Goal: Feedback & Contribution: Submit feedback/report problem

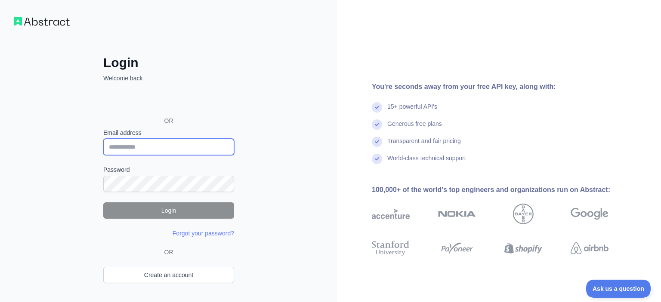
click at [168, 151] on input "Email address" at bounding box center [168, 147] width 131 height 16
type input "**********"
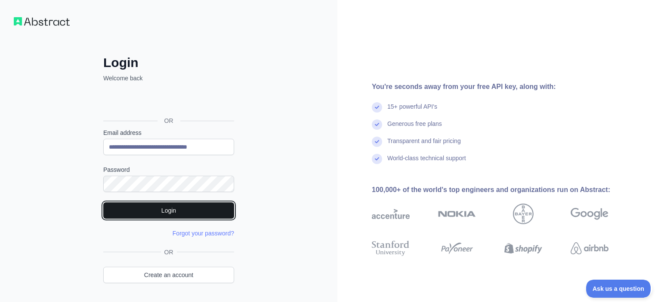
click at [185, 212] on button "Login" at bounding box center [168, 211] width 131 height 16
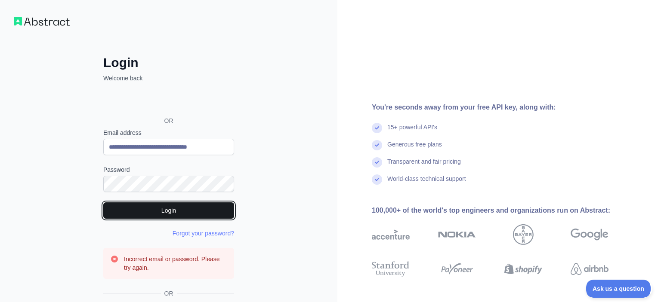
click at [173, 212] on button "Login" at bounding box center [168, 211] width 131 height 16
click at [178, 214] on button "Login" at bounding box center [168, 211] width 131 height 16
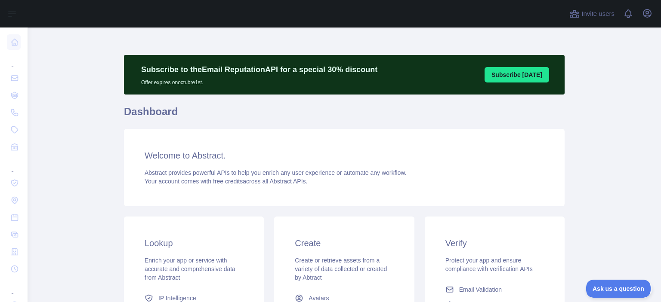
click at [151, 153] on h3 "Welcome to Abstract." at bounding box center [344, 156] width 399 height 12
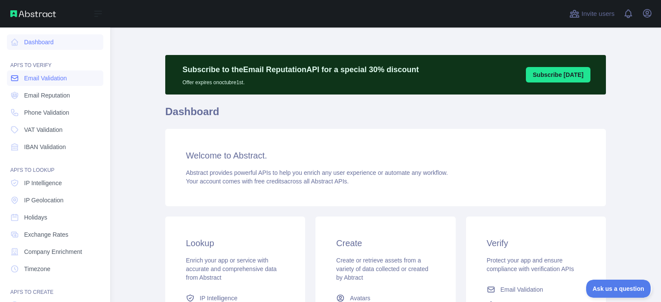
click at [24, 80] on span "Email Validation" at bounding box center [45, 78] width 43 height 9
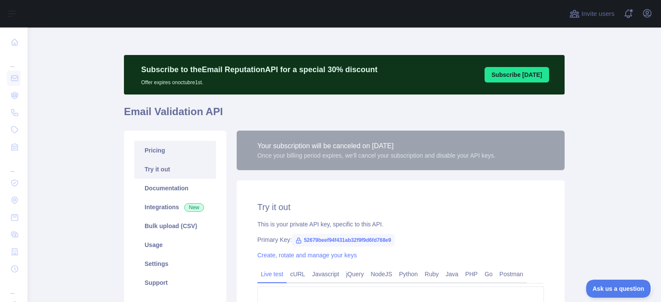
click at [182, 155] on link "Pricing" at bounding box center [175, 150] width 82 height 19
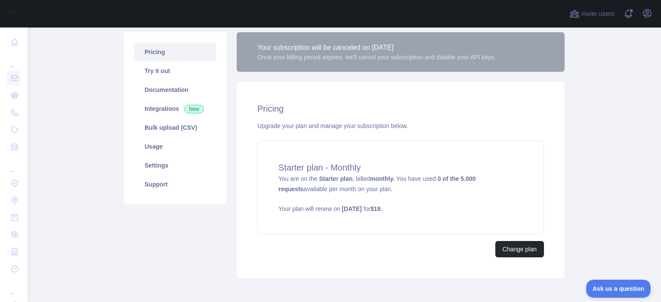
scroll to position [111, 0]
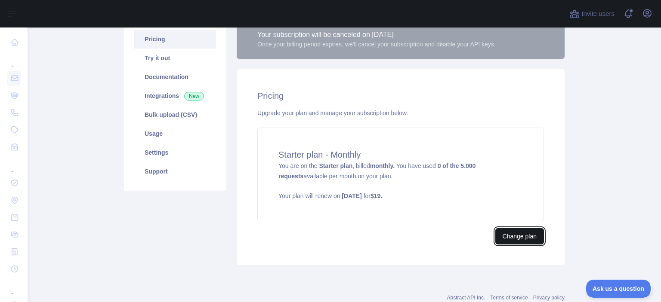
click at [522, 236] on button "Change plan" at bounding box center [519, 236] width 49 height 16
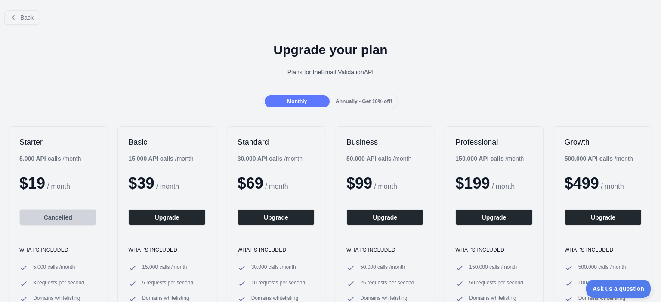
click at [350, 108] on div "Monthly Annually - Get 10% off!" at bounding box center [331, 101] width 136 height 15
click at [345, 102] on span "Annually - Get 10% off!" at bounding box center [364, 102] width 56 height 6
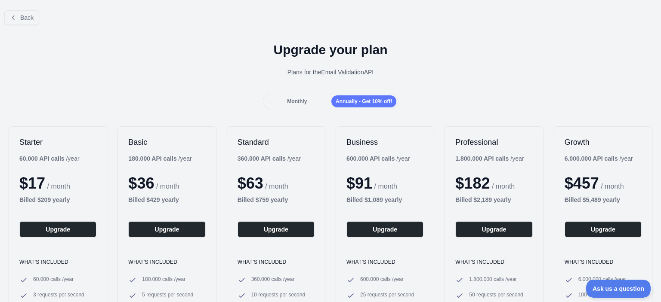
click at [300, 107] on div "Monthly" at bounding box center [297, 102] width 65 height 12
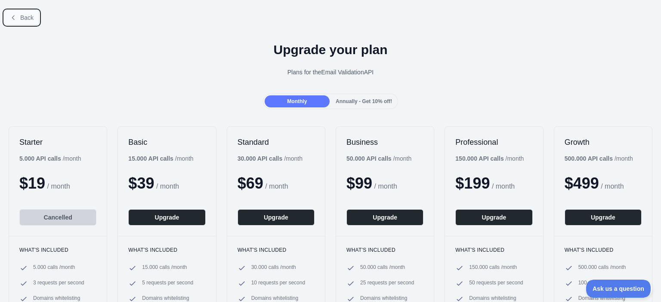
click at [14, 18] on icon at bounding box center [13, 17] width 7 height 7
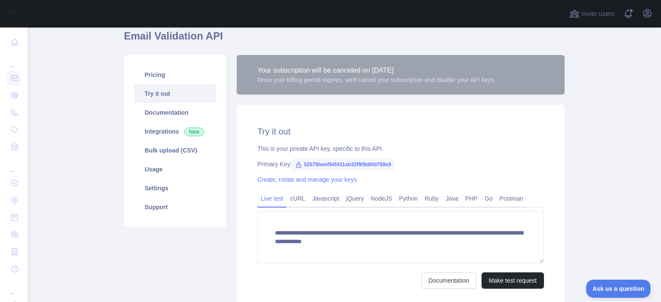
scroll to position [55, 0]
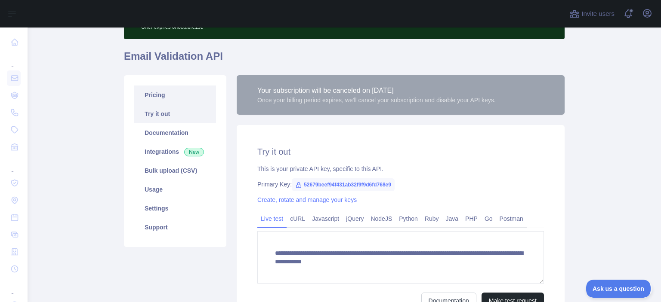
click at [179, 102] on link "Pricing" at bounding box center [175, 95] width 82 height 19
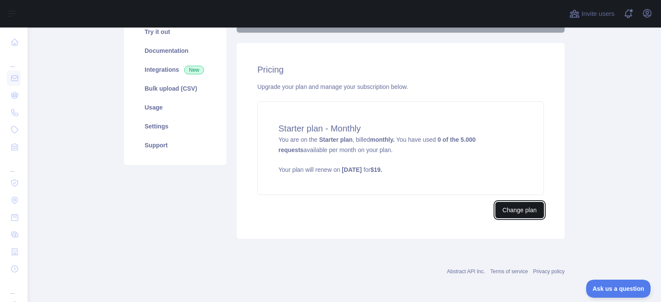
click at [512, 207] on button "Change plan" at bounding box center [519, 210] width 49 height 16
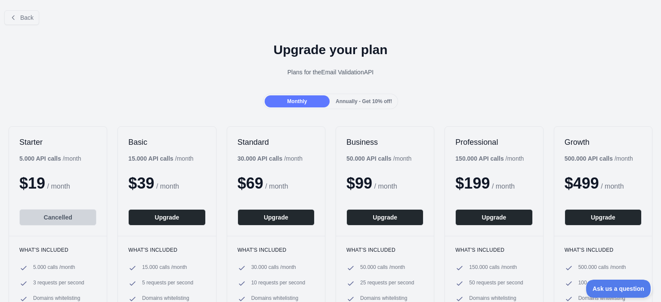
click at [192, 87] on div "Upgrade your plan Plans for the Email Validation API" at bounding box center [330, 63] width 661 height 62
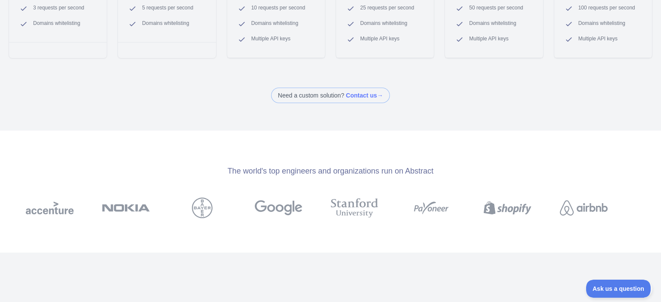
scroll to position [0, 0]
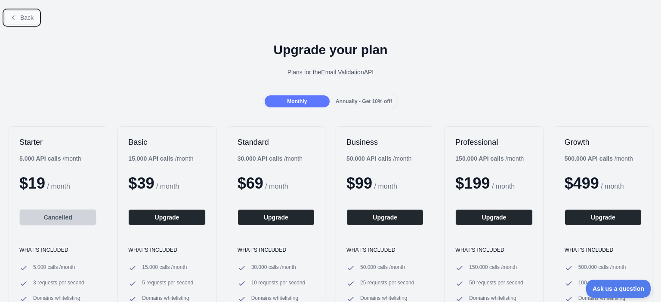
click at [17, 18] on button "Back" at bounding box center [21, 17] width 35 height 15
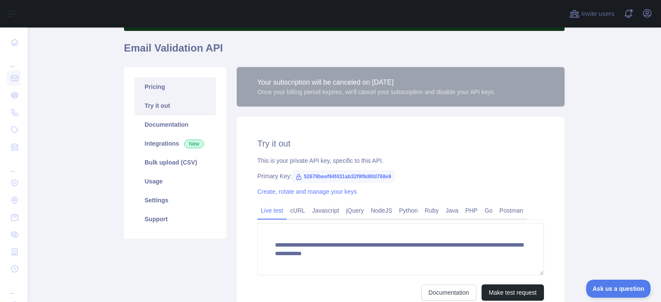
click at [176, 90] on link "Pricing" at bounding box center [175, 86] width 82 height 19
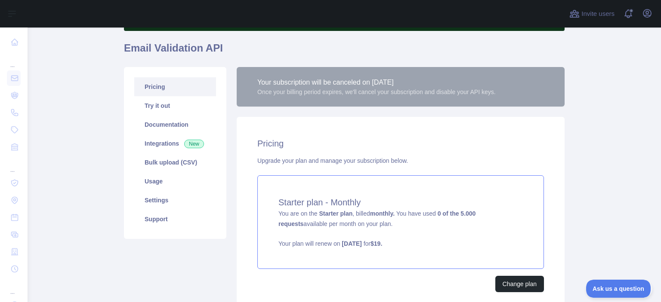
scroll to position [120, 0]
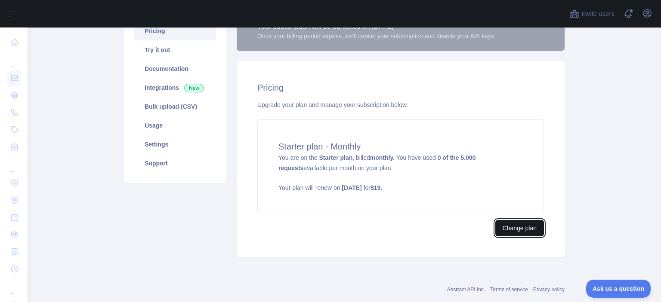
click at [513, 230] on button "Change plan" at bounding box center [519, 228] width 49 height 16
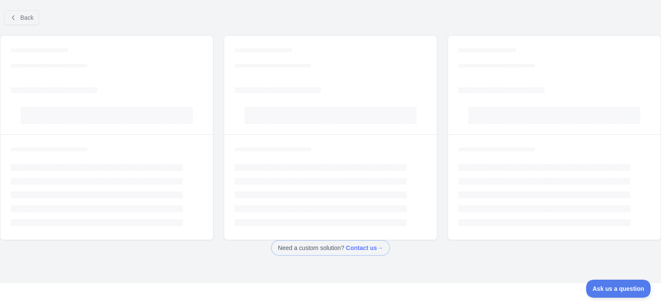
scroll to position [64, 0]
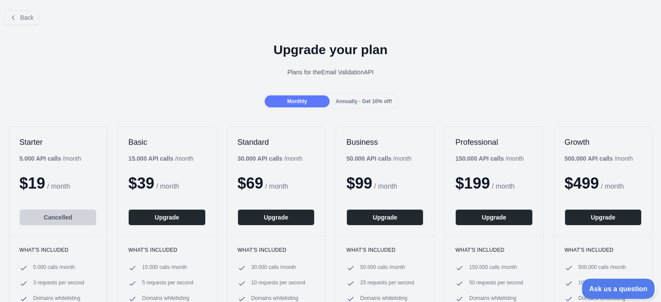
click at [602, 286] on span "Ask us a question" at bounding box center [614, 288] width 65 height 6
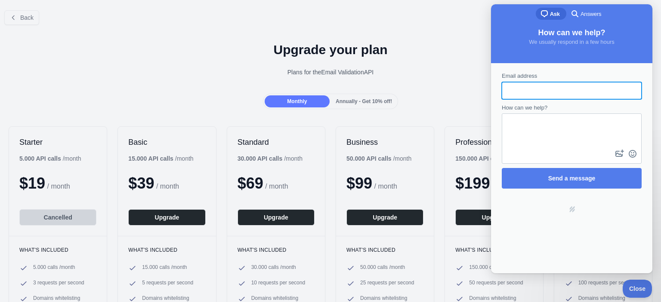
scroll to position [0, 0]
click at [541, 89] on input "Email address" at bounding box center [572, 90] width 126 height 15
click at [422, 80] on div "Upgrade your plan Plans for the Email Validation API" at bounding box center [330, 63] width 661 height 62
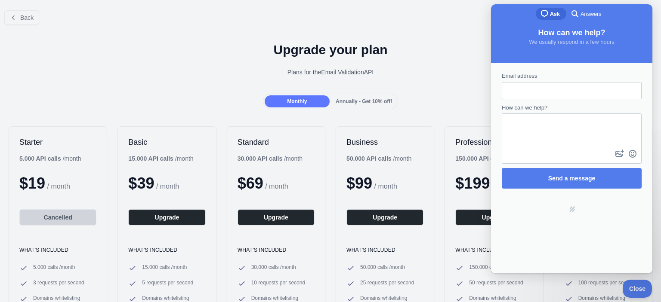
click at [571, 87] on input "Email address" at bounding box center [572, 90] width 126 height 15
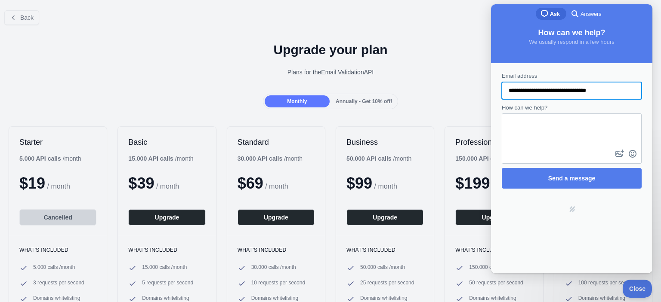
type input "**********"
drag, startPoint x: 609, startPoint y: 93, endPoint x: 464, endPoint y: 99, distance: 145.1
click at [509, 99] on input "**********" at bounding box center [572, 90] width 126 height 15
click at [581, 143] on textarea "How can we help?" at bounding box center [572, 131] width 138 height 34
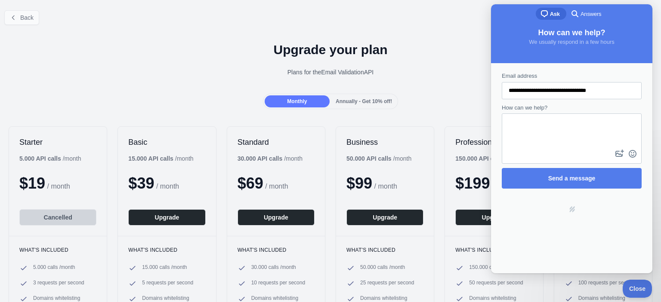
click at [19, 18] on button "Back" at bounding box center [21, 17] width 35 height 15
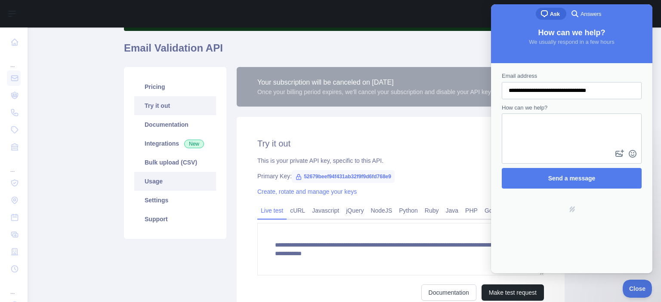
click at [178, 182] on link "Usage" at bounding box center [175, 181] width 82 height 19
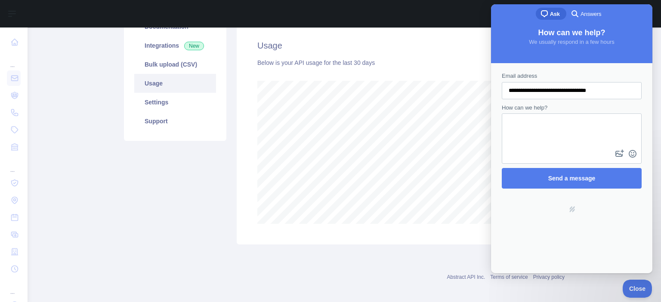
scroll to position [167, 0]
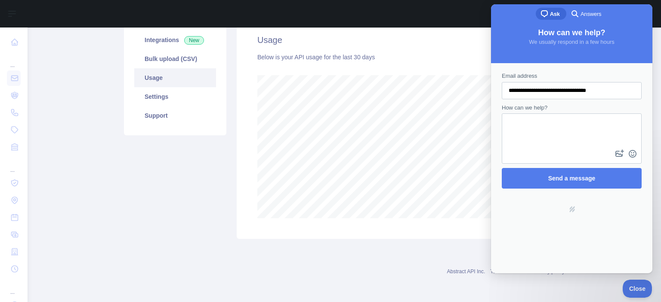
click at [538, 137] on textarea "How can we help?" at bounding box center [572, 131] width 138 height 34
click at [68, 154] on main "Subscribe to the Email Reputation API for a special 30 % discount Offer expires…" at bounding box center [344, 165] width 633 height 275
click at [583, 140] on textarea "How can we help?" at bounding box center [572, 131] width 138 height 34
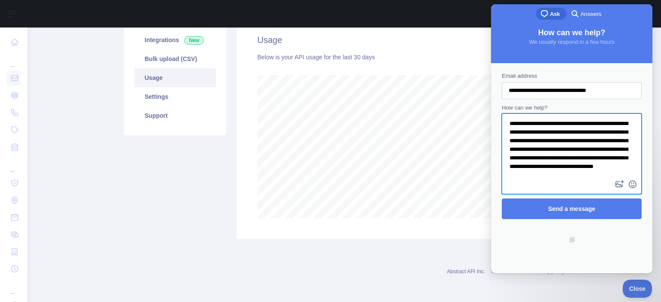
scroll to position [1, 0]
type textarea "**********"
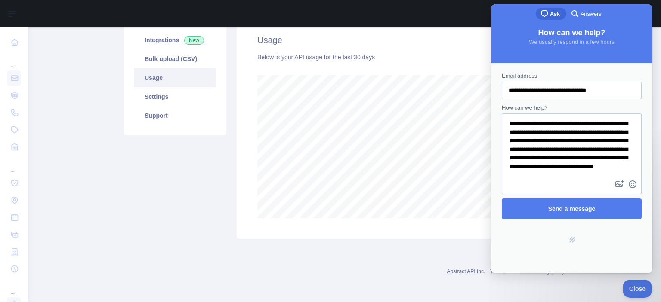
scroll to position [429949, 429591]
click at [618, 186] on button "image-plus" at bounding box center [619, 185] width 13 height 14
type input "**********"
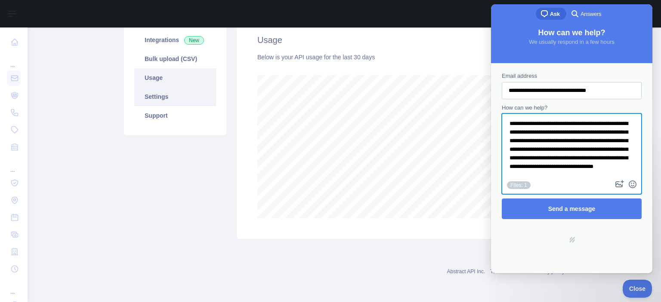
scroll to position [1, 0]
click at [526, 122] on textarea "**********" at bounding box center [572, 146] width 138 height 64
type textarea "**********"
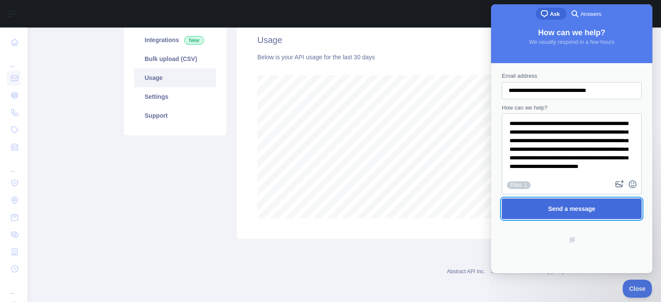
click at [595, 204] on span "Send a message" at bounding box center [571, 209] width 121 height 20
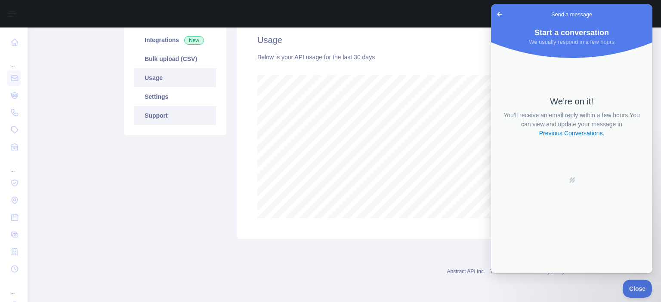
click at [170, 120] on link "Support" at bounding box center [175, 115] width 82 height 19
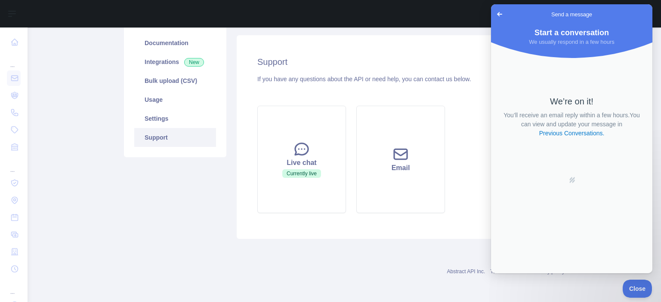
click at [179, 188] on div "Pricing Try it out Documentation Integrations New Bulk upload (CSV) Usage Setti…" at bounding box center [175, 112] width 113 height 254
click at [498, 14] on span "Go back" at bounding box center [499, 14] width 10 height 10
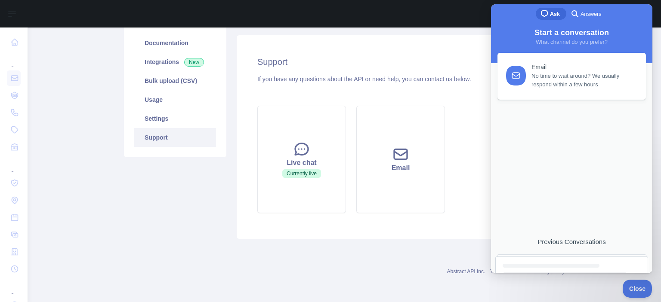
click at [560, 81] on span "No time to wait around? We usually respond within a few hours" at bounding box center [583, 80] width 105 height 17
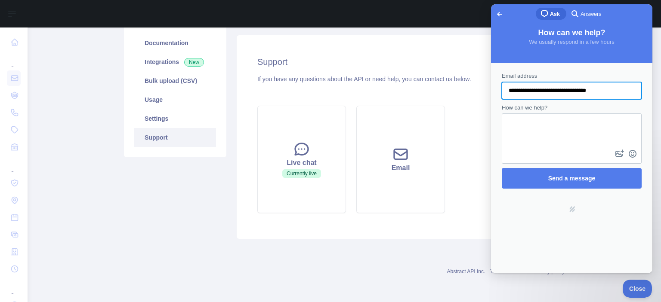
click at [500, 17] on span "Go back" at bounding box center [499, 14] width 10 height 10
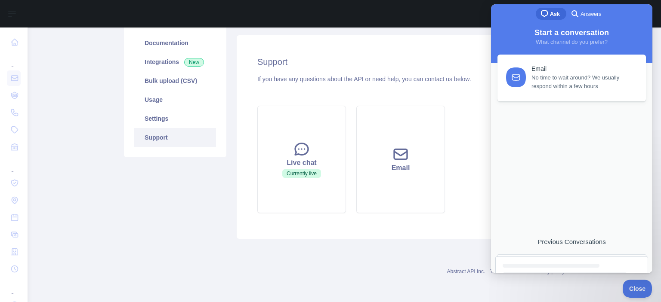
click at [582, 13] on span "Answers" at bounding box center [590, 14] width 21 height 9
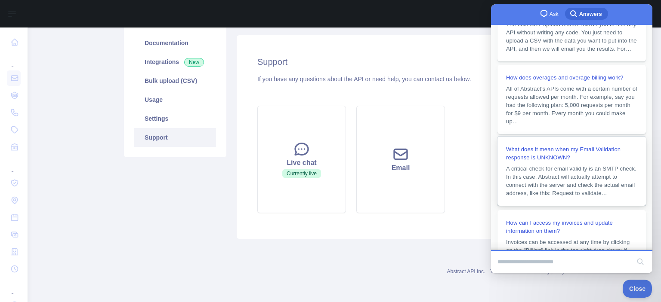
scroll to position [0, 0]
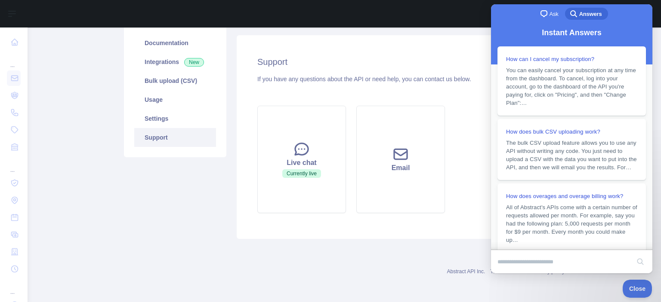
click at [441, 58] on h2 "Support" at bounding box center [400, 62] width 287 height 12
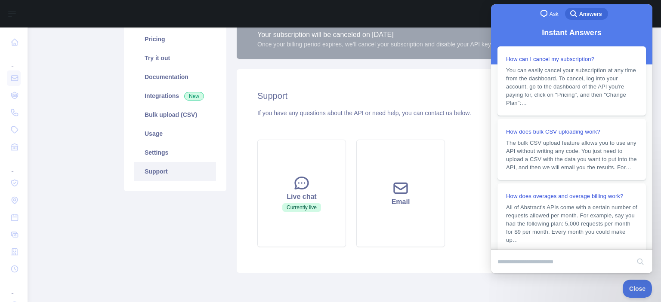
click at [125, 73] on div "Pricing Try it out Documentation Integrations New Bulk upload (CSV) Usage Setti…" at bounding box center [175, 105] width 102 height 172
click at [164, 43] on link "Pricing" at bounding box center [175, 39] width 82 height 19
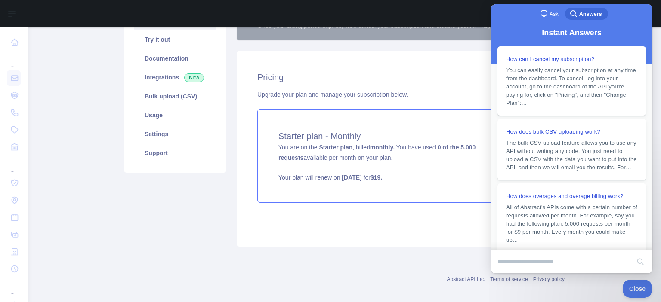
scroll to position [138, 0]
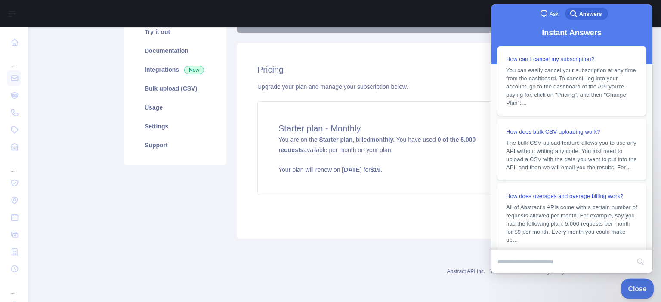
click at [633, 288] on span "Close" at bounding box center [634, 288] width 29 height 6
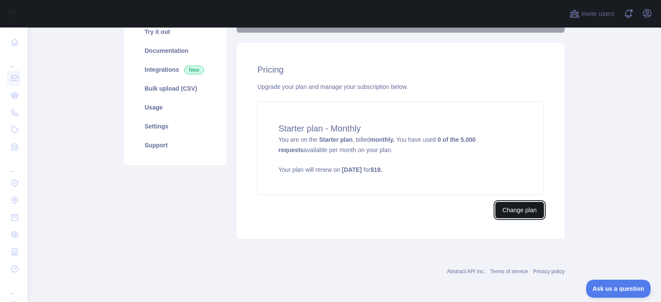
click at [540, 210] on button "Change plan" at bounding box center [519, 210] width 49 height 16
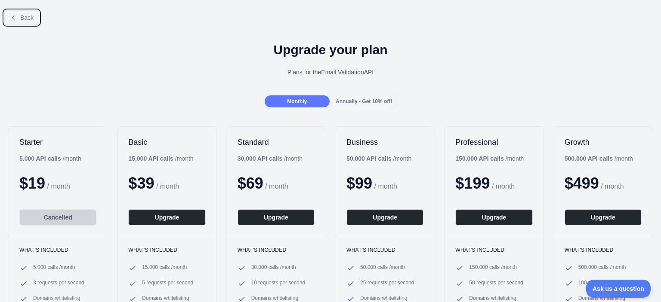
click at [13, 19] on icon at bounding box center [13, 17] width 7 height 7
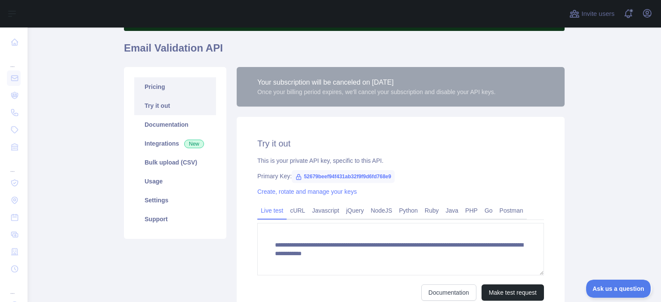
click at [142, 87] on link "Pricing" at bounding box center [175, 86] width 82 height 19
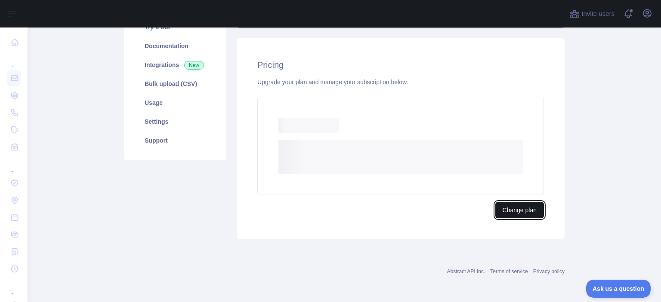
click at [519, 216] on button "Change plan" at bounding box center [519, 210] width 49 height 16
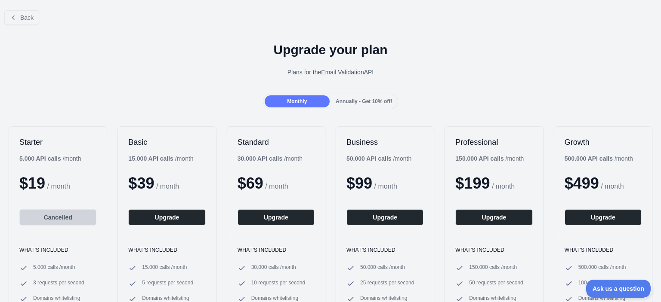
scroll to position [390, 0]
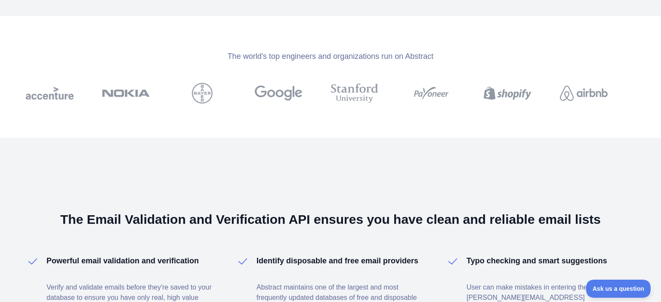
click at [395, 123] on div "The world's top engineers and organizations run on Abstract" at bounding box center [330, 77] width 661 height 122
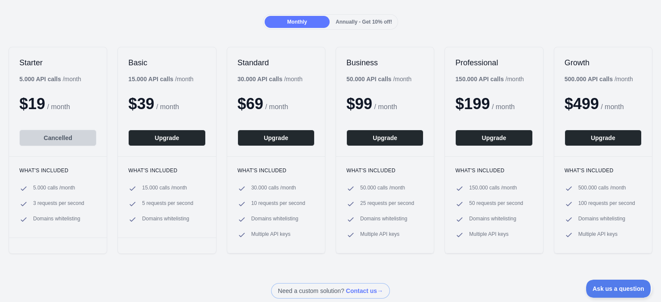
scroll to position [0, 0]
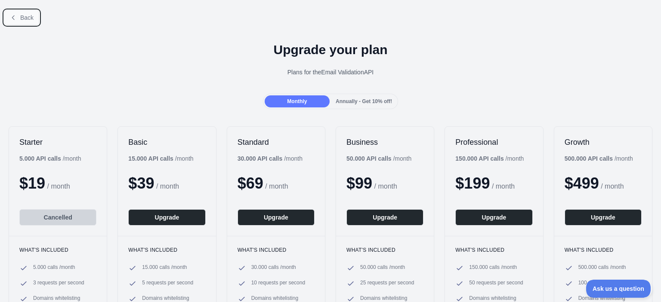
click at [5, 15] on button "Back" at bounding box center [21, 17] width 35 height 15
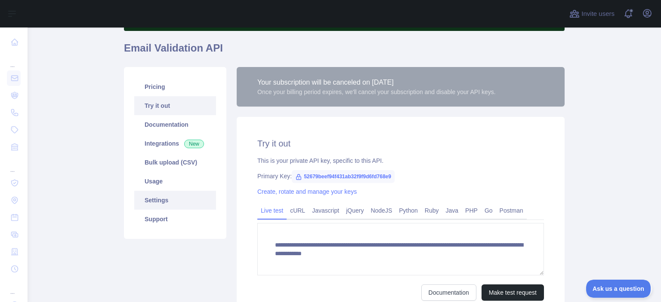
click at [157, 200] on link "Settings" at bounding box center [175, 200] width 82 height 19
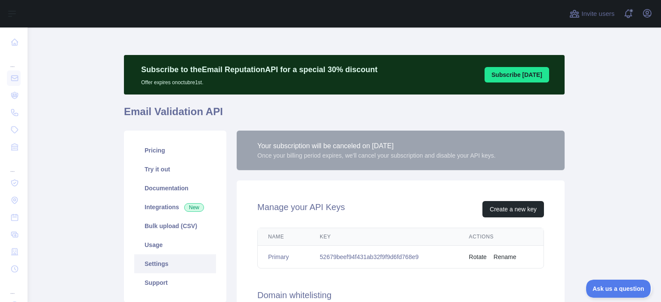
click at [617, 141] on main "Subscribe to the Email Reputation API for a special 30 % discount Offer expires…" at bounding box center [344, 165] width 633 height 275
